Goal: Information Seeking & Learning: Learn about a topic

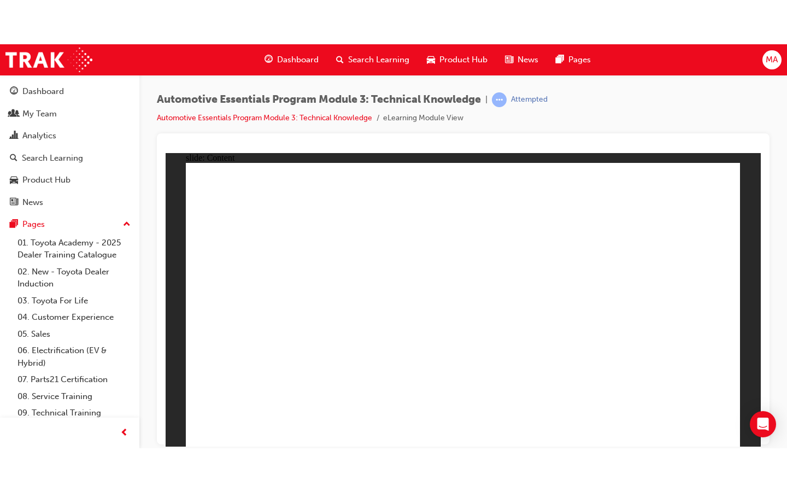
scroll to position [38, 0]
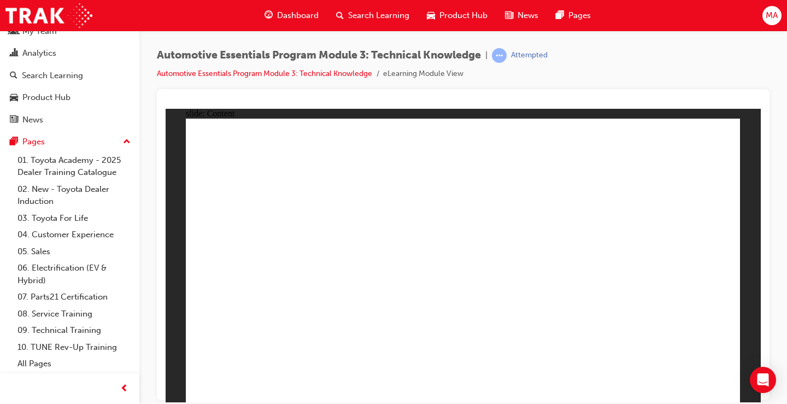
click at [659, 63] on div "Automotive Essentials Program Module 3: Technical Knowledge | Attempted Automot…" at bounding box center [463, 68] width 613 height 41
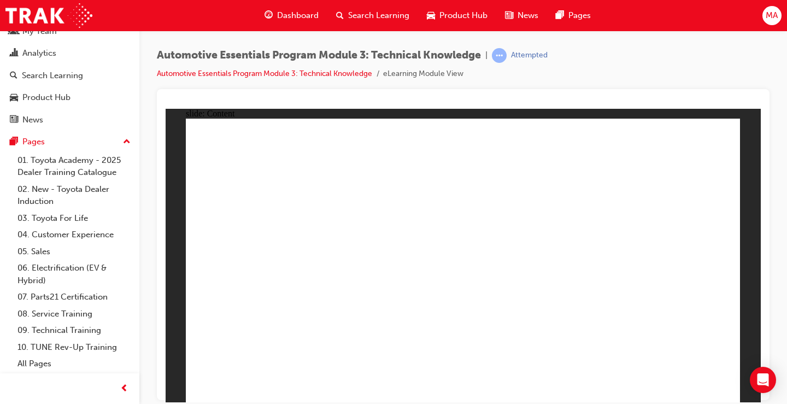
drag, startPoint x: 448, startPoint y: 176, endPoint x: 413, endPoint y: 175, distance: 35.5
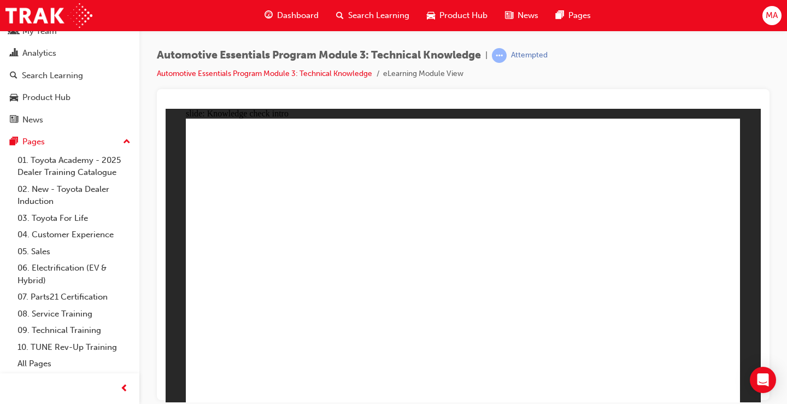
radio input "true"
drag, startPoint x: 469, startPoint y: 313, endPoint x: 468, endPoint y: 302, distance: 11.5
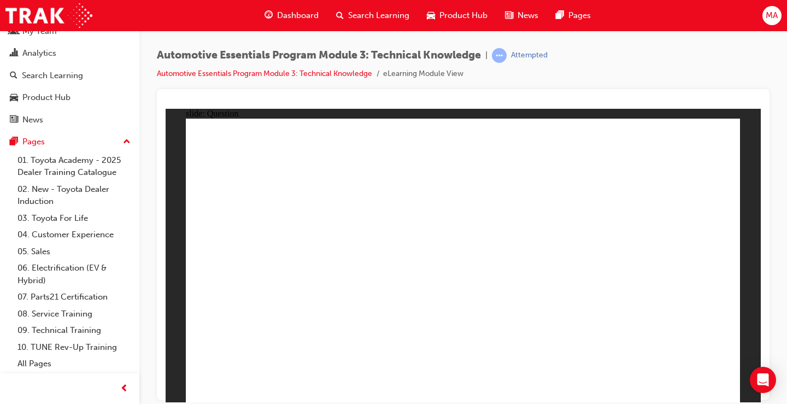
radio input "true"
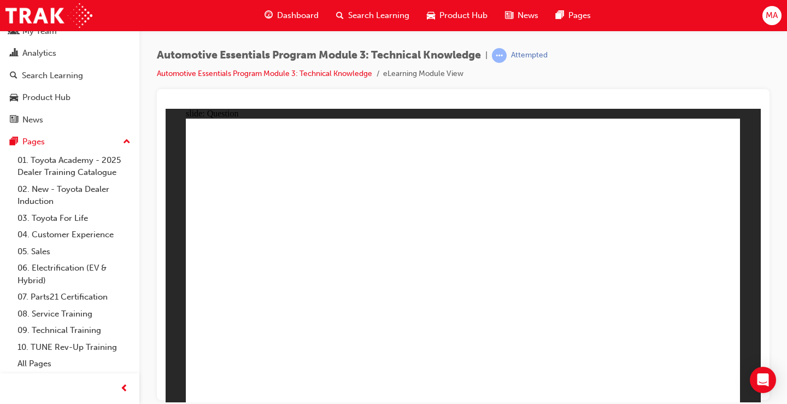
drag, startPoint x: 649, startPoint y: 219, endPoint x: 692, endPoint y: 369, distance: 156.0
radio input "true"
drag, startPoint x: 490, startPoint y: 303, endPoint x: 483, endPoint y: 307, distance: 8.1
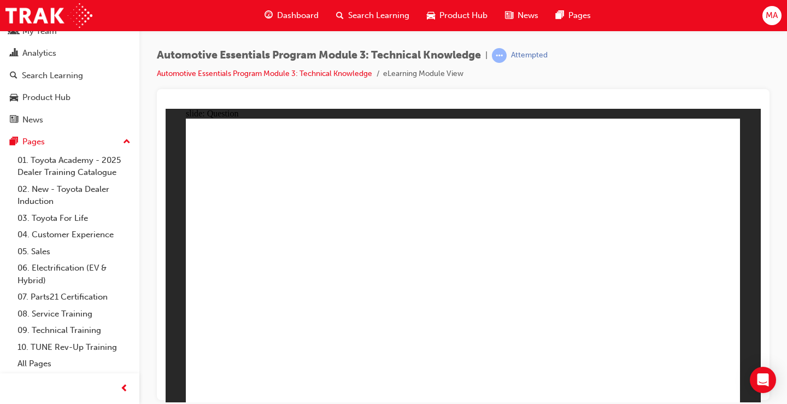
radio input "false"
radio input "true"
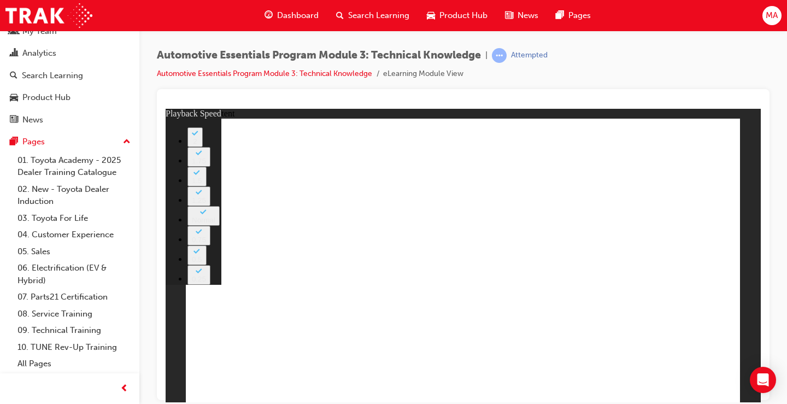
type input "8"
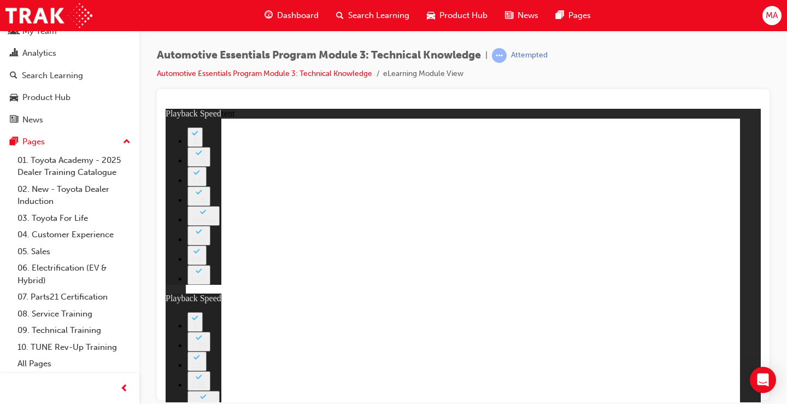
drag, startPoint x: 588, startPoint y: 373, endPoint x: 754, endPoint y: 548, distance: 241.2
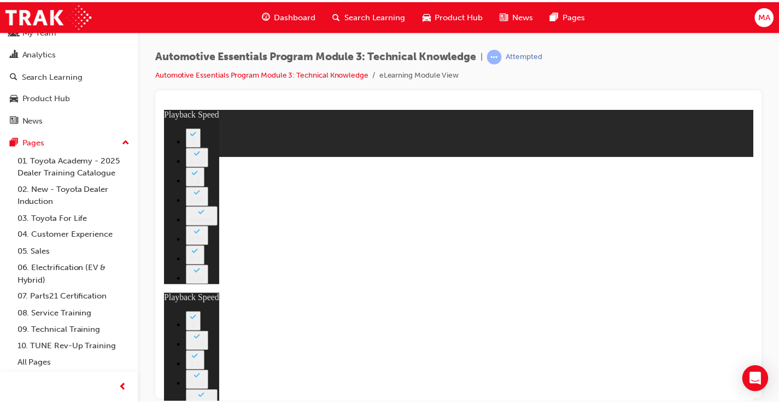
scroll to position [0, 0]
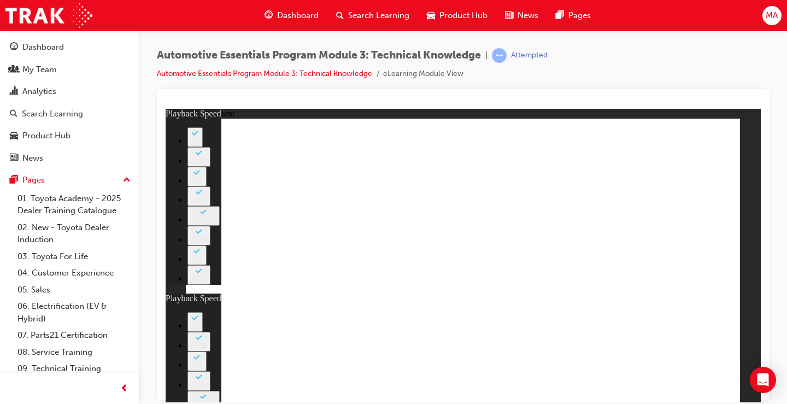
type input "135"
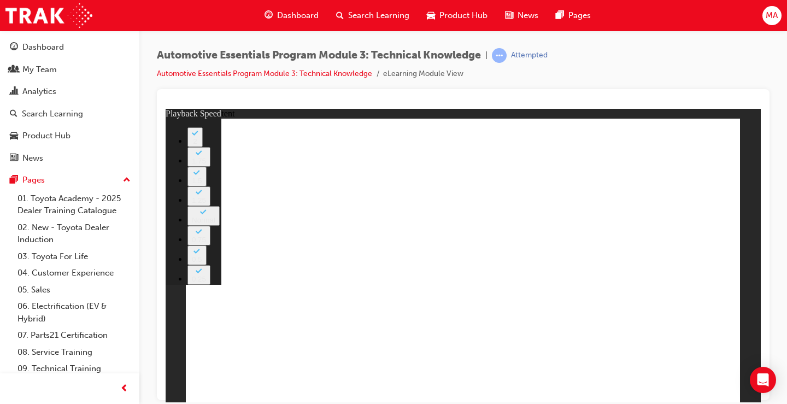
type input "7"
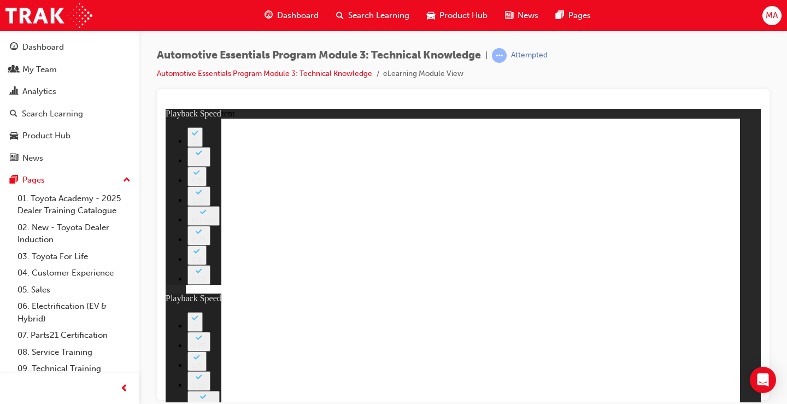
type input "105"
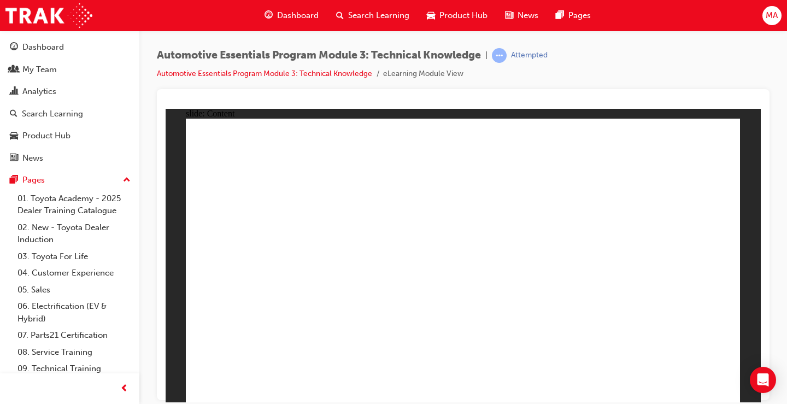
drag, startPoint x: 720, startPoint y: 143, endPoint x: 713, endPoint y: 135, distance: 10.8
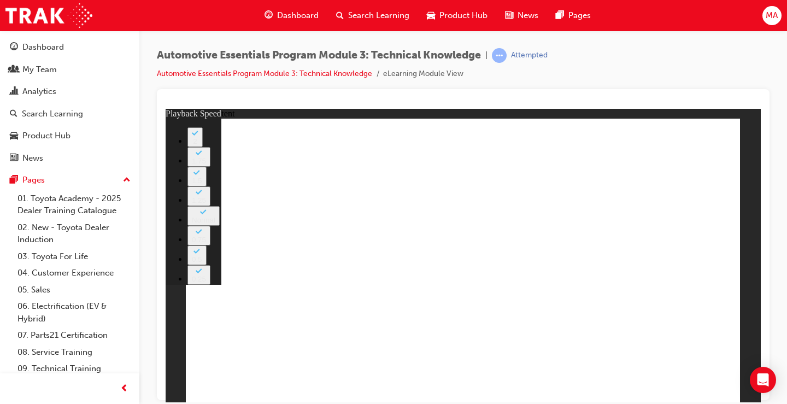
type input "7"
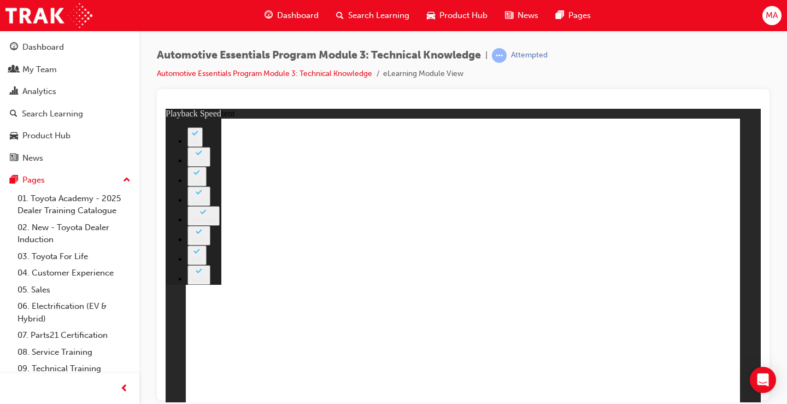
type input "6"
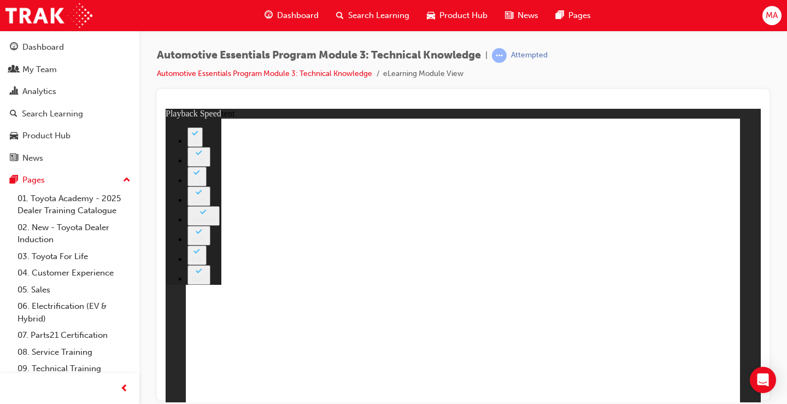
type input "74"
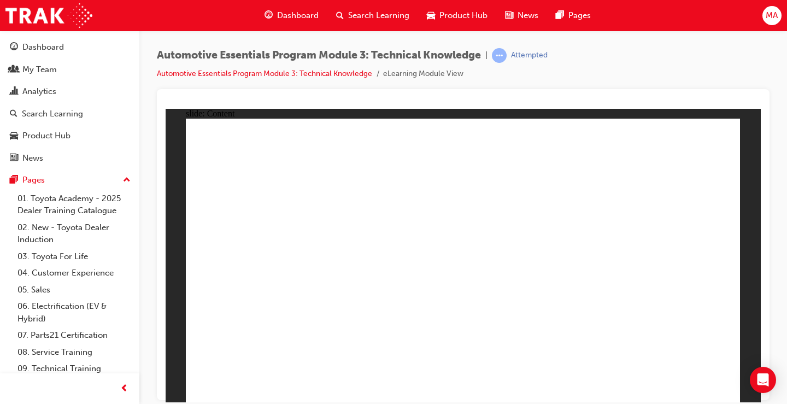
drag, startPoint x: 578, startPoint y: 304, endPoint x: 602, endPoint y: 335, distance: 39.7
radio input "true"
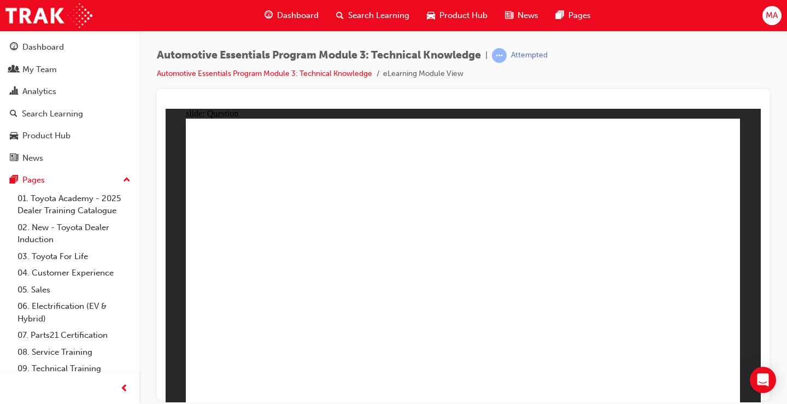
radio input "true"
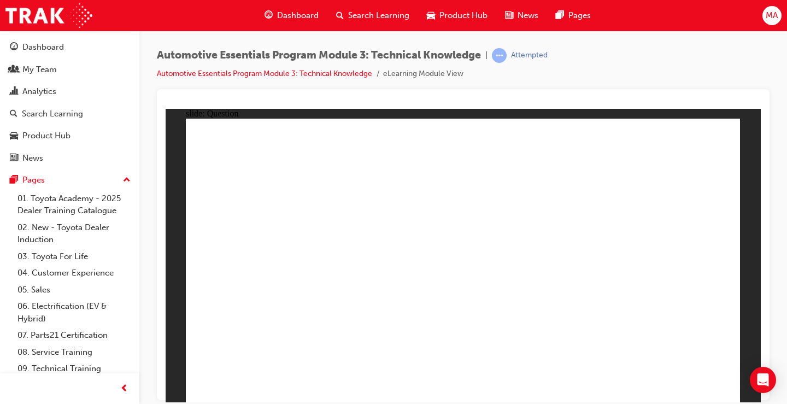
drag, startPoint x: 348, startPoint y: 347, endPoint x: 351, endPoint y: 339, distance: 8.3
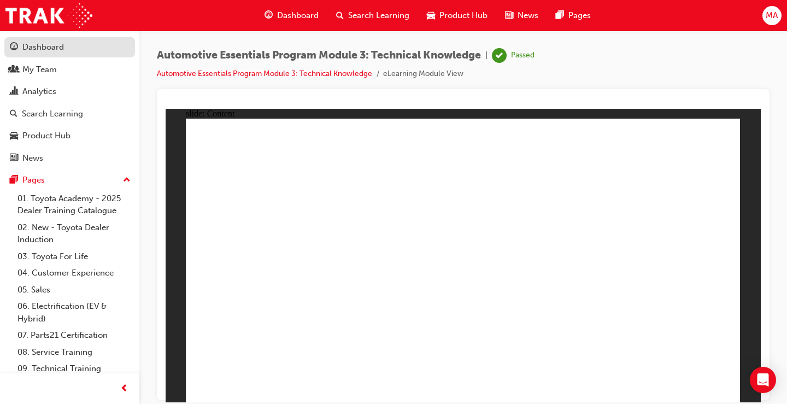
click at [50, 49] on div "Dashboard" at bounding box center [43, 47] width 42 height 13
